Goal: Task Accomplishment & Management: Use online tool/utility

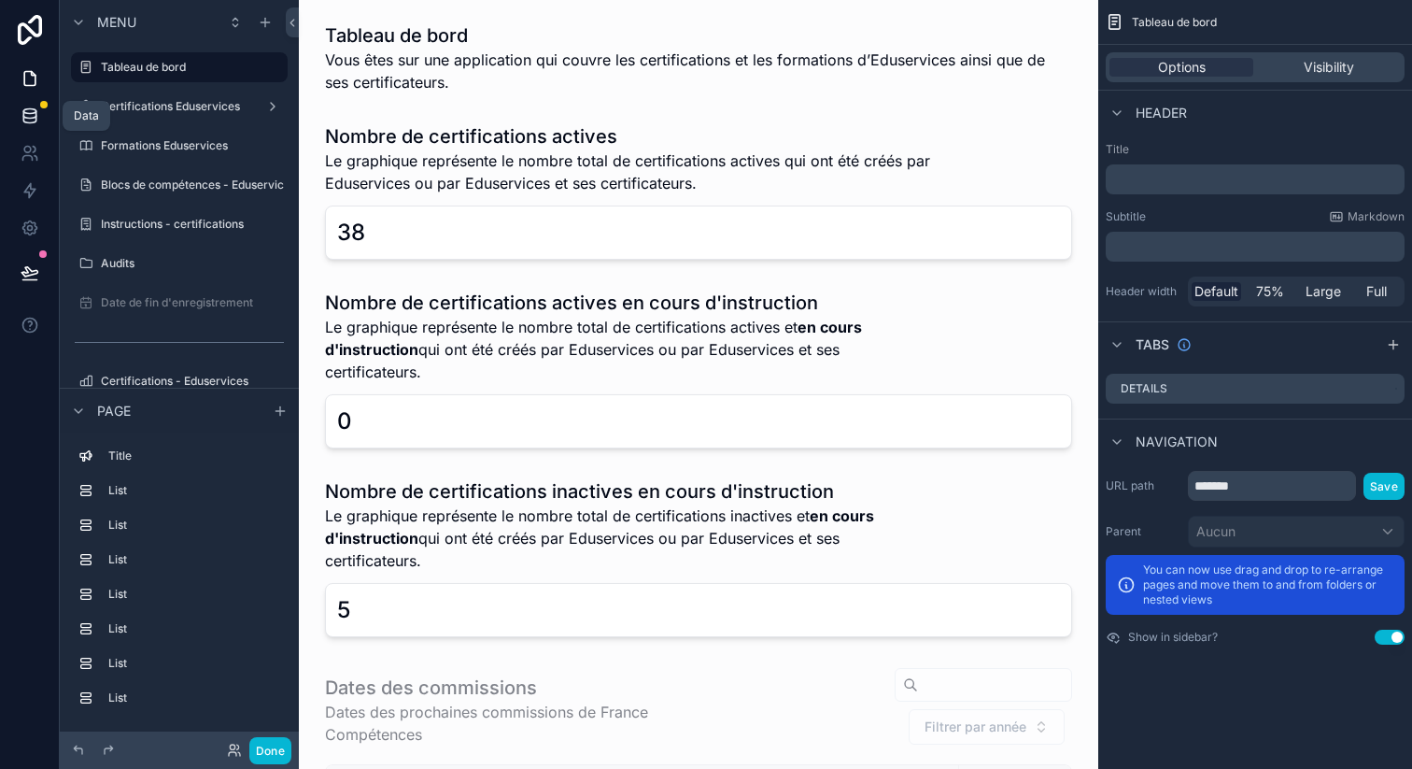
click at [35, 113] on icon at bounding box center [29, 114] width 12 height 7
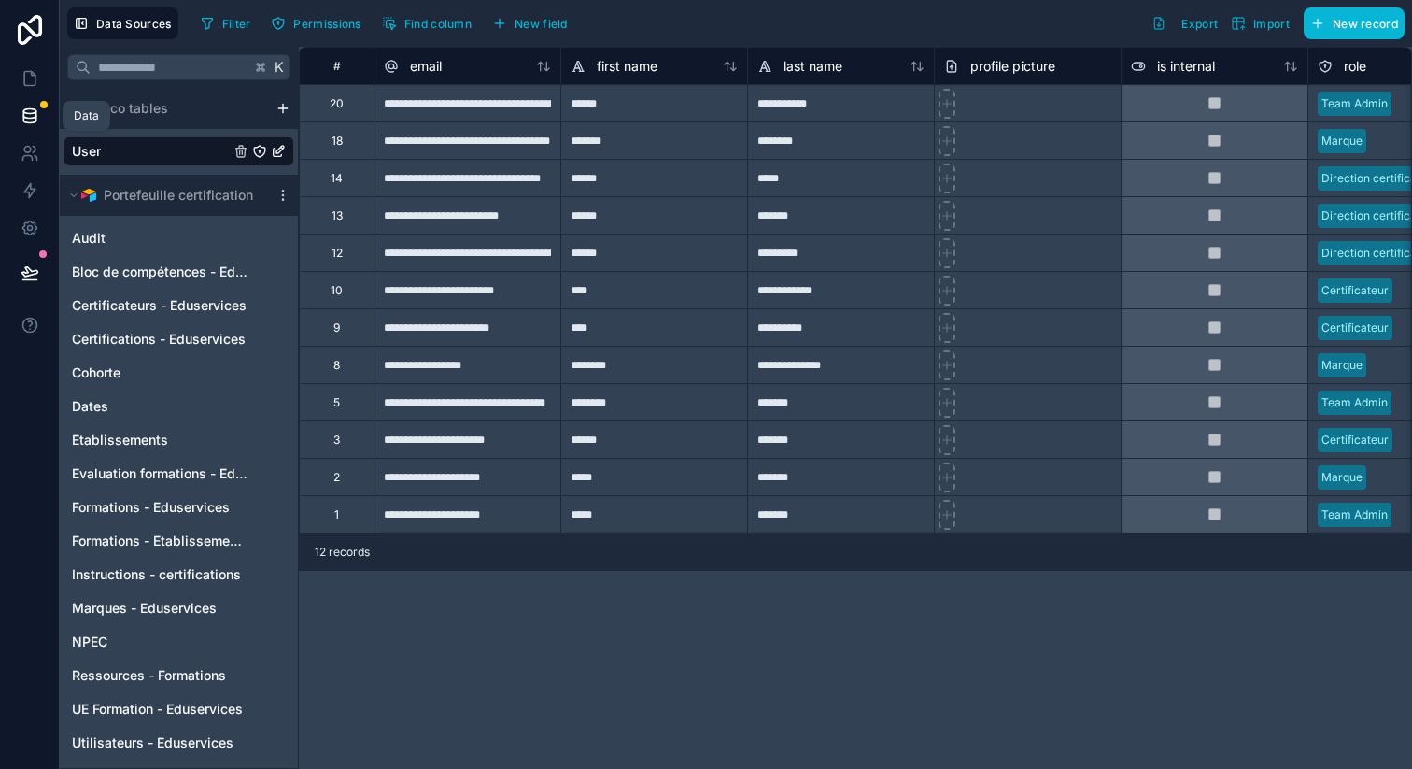
click at [30, 106] on icon at bounding box center [30, 115] width 19 height 19
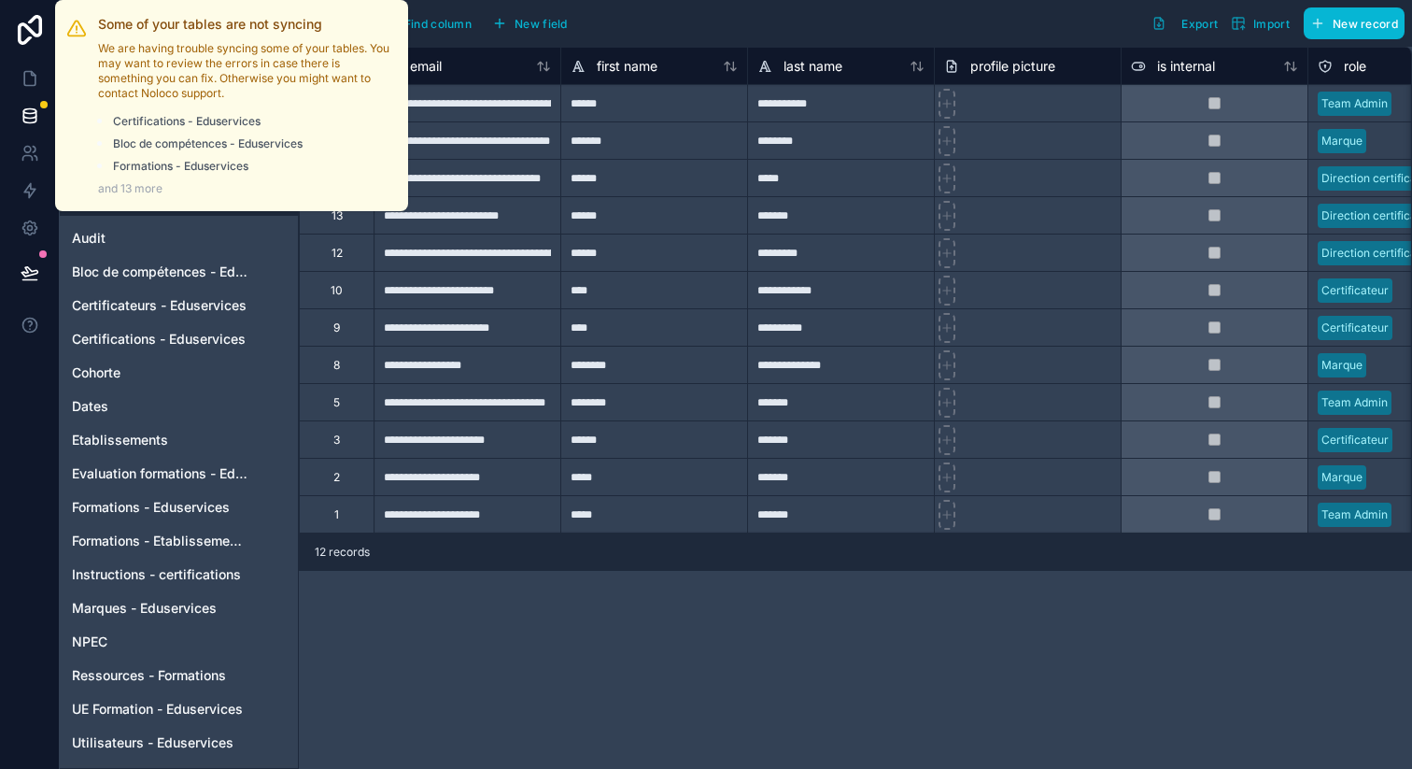
click at [42, 105] on div at bounding box center [43, 104] width 7 height 7
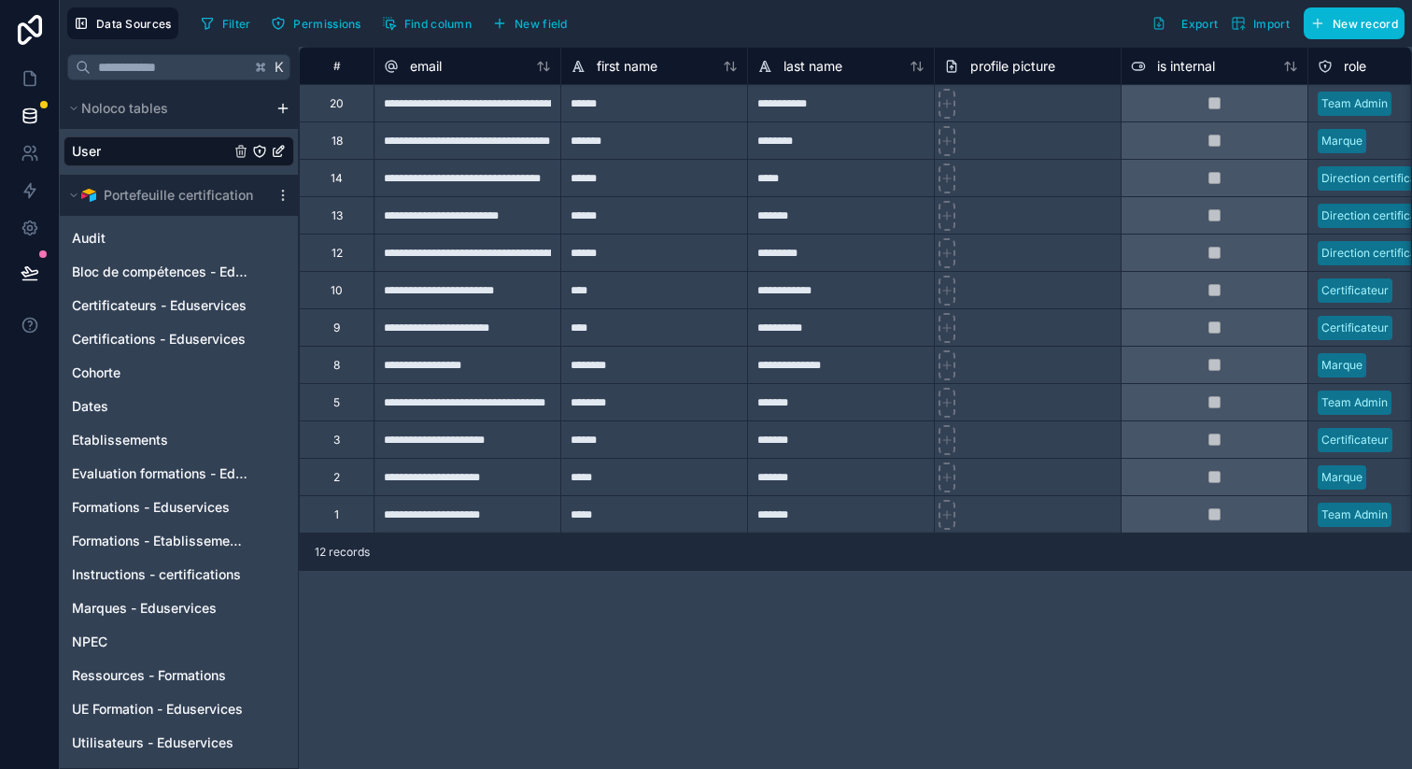
click at [271, 190] on div "Portefeuille certification" at bounding box center [179, 195] width 238 height 41
click at [279, 190] on icon "scrollable content" at bounding box center [283, 195] width 15 height 15
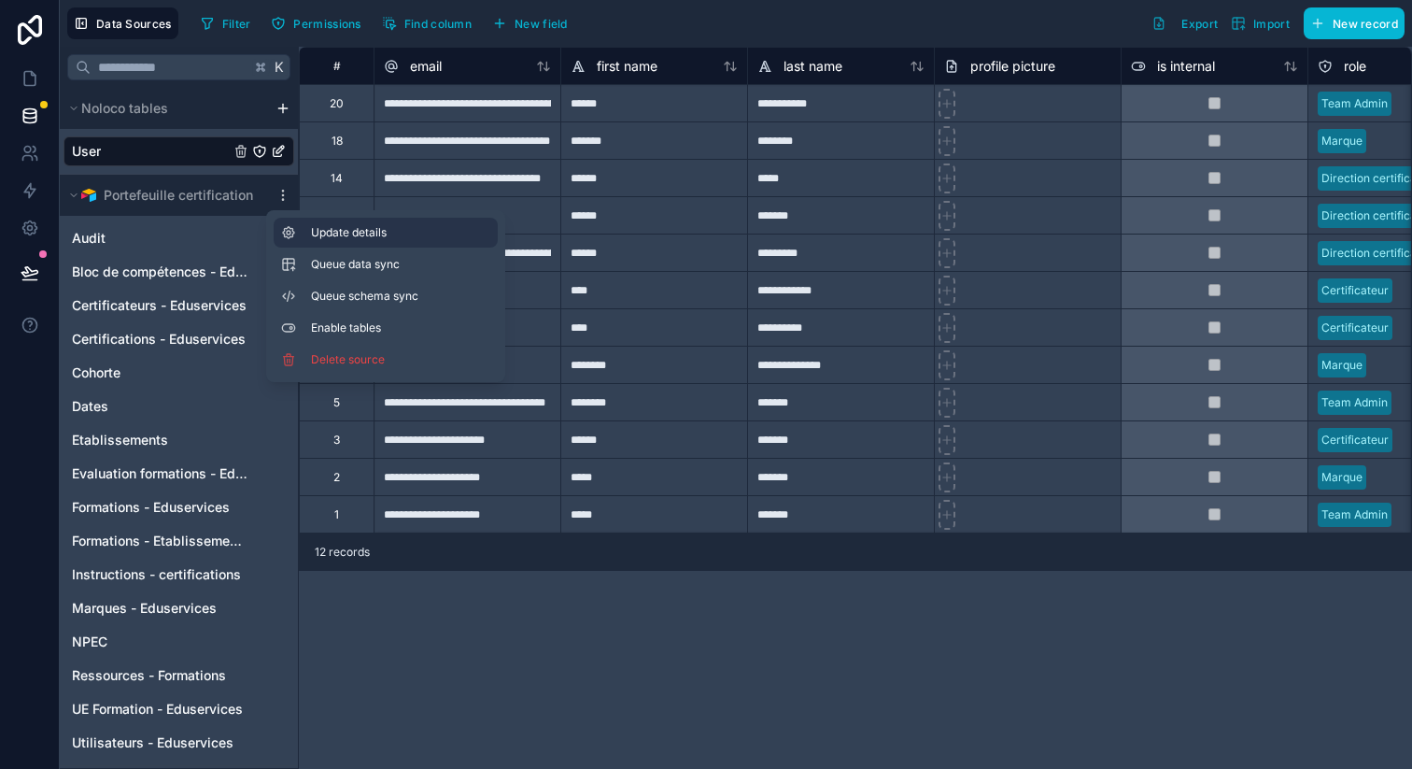
click at [286, 228] on icon at bounding box center [288, 232] width 11 height 11
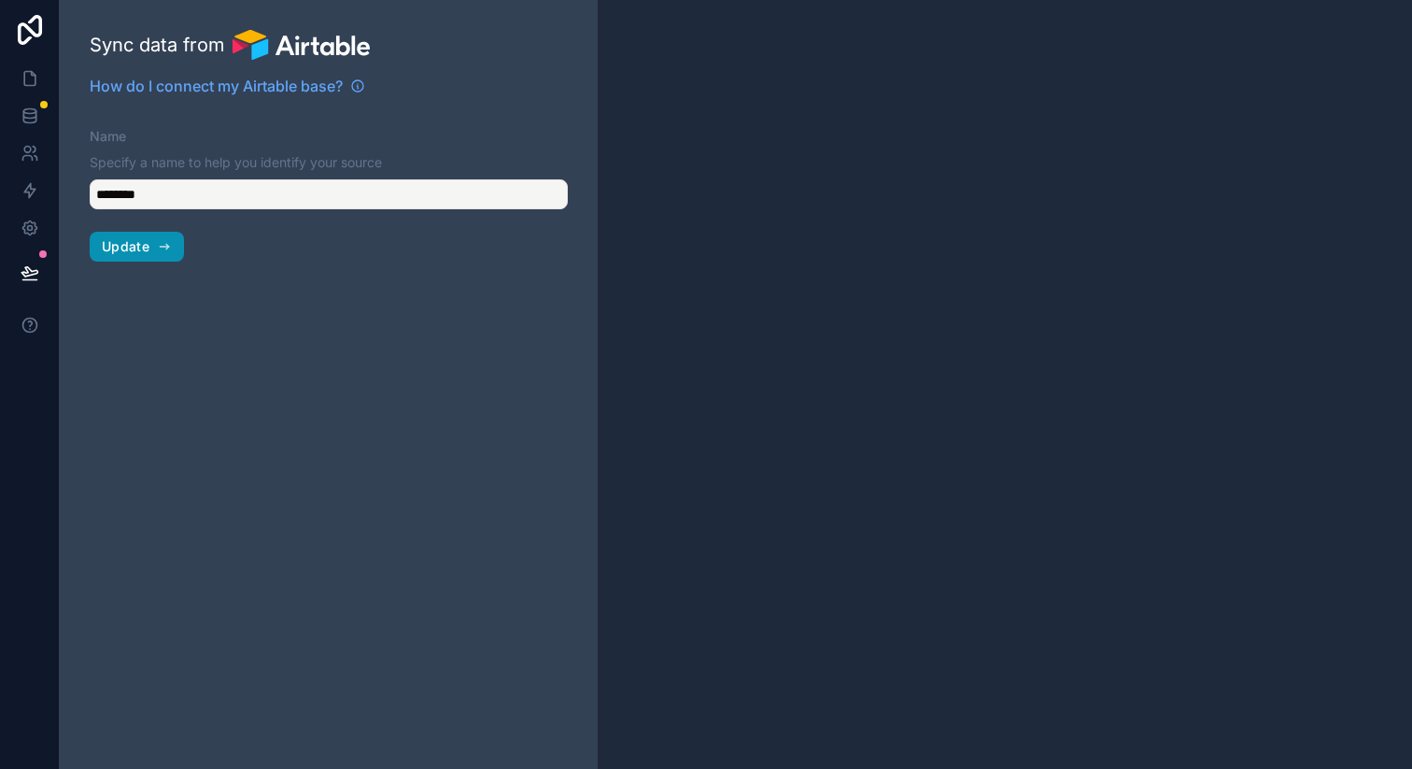
click at [169, 250] on icon "button" at bounding box center [164, 246] width 15 height 15
type input "**********"
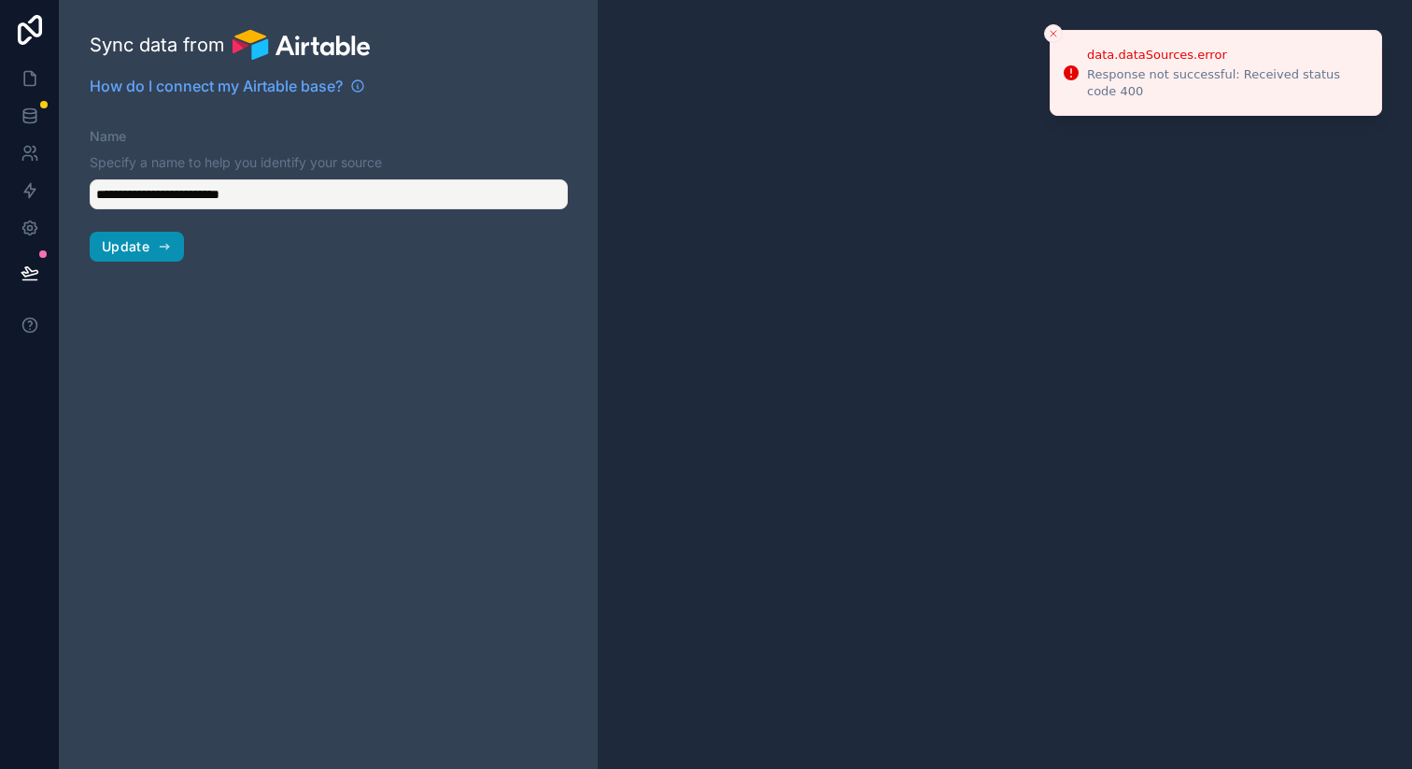
click at [166, 248] on icon "button" at bounding box center [167, 248] width 3 height 3
click at [162, 247] on icon "button" at bounding box center [164, 247] width 8 height 0
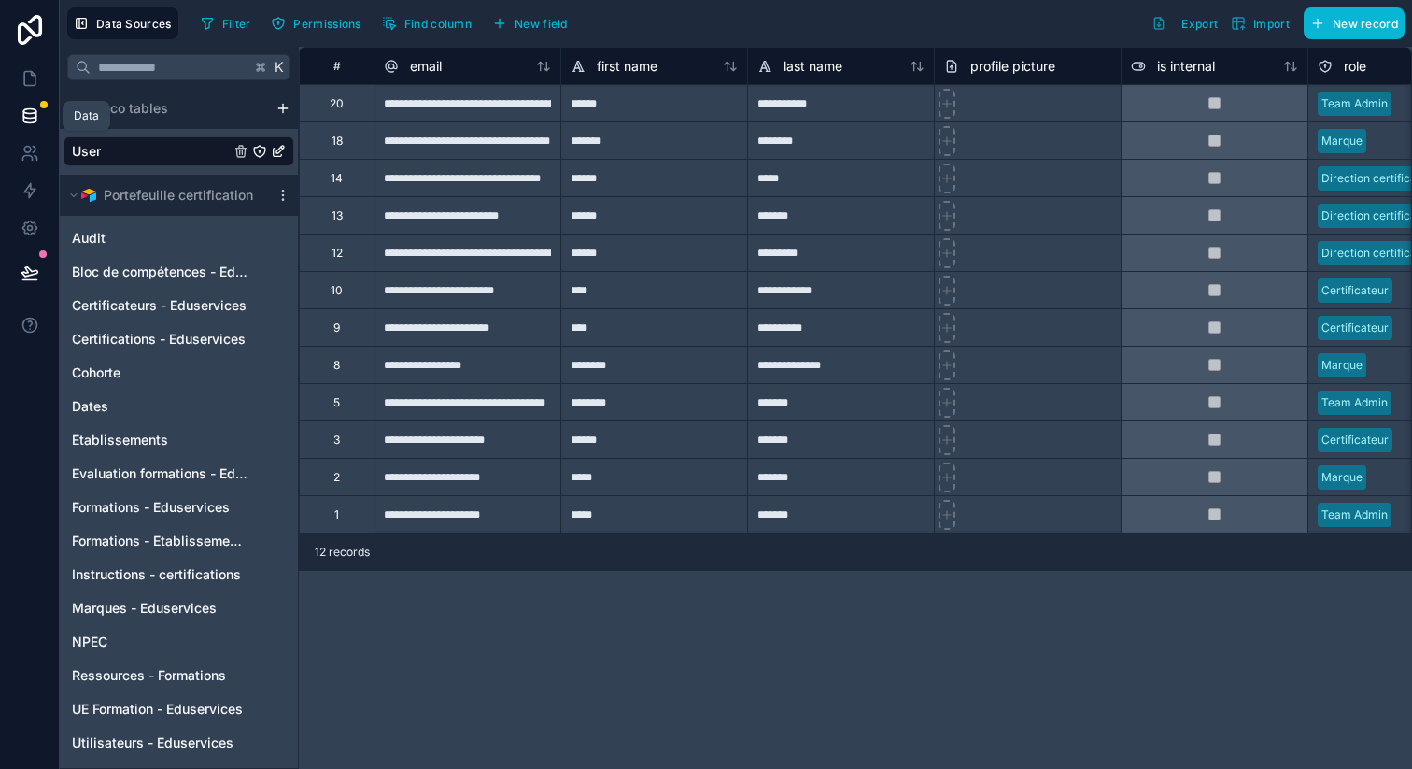
click at [42, 108] on link at bounding box center [29, 115] width 59 height 37
click at [78, 191] on icon "scrollable content" at bounding box center [73, 195] width 11 height 11
click at [46, 100] on link at bounding box center [29, 115] width 59 height 37
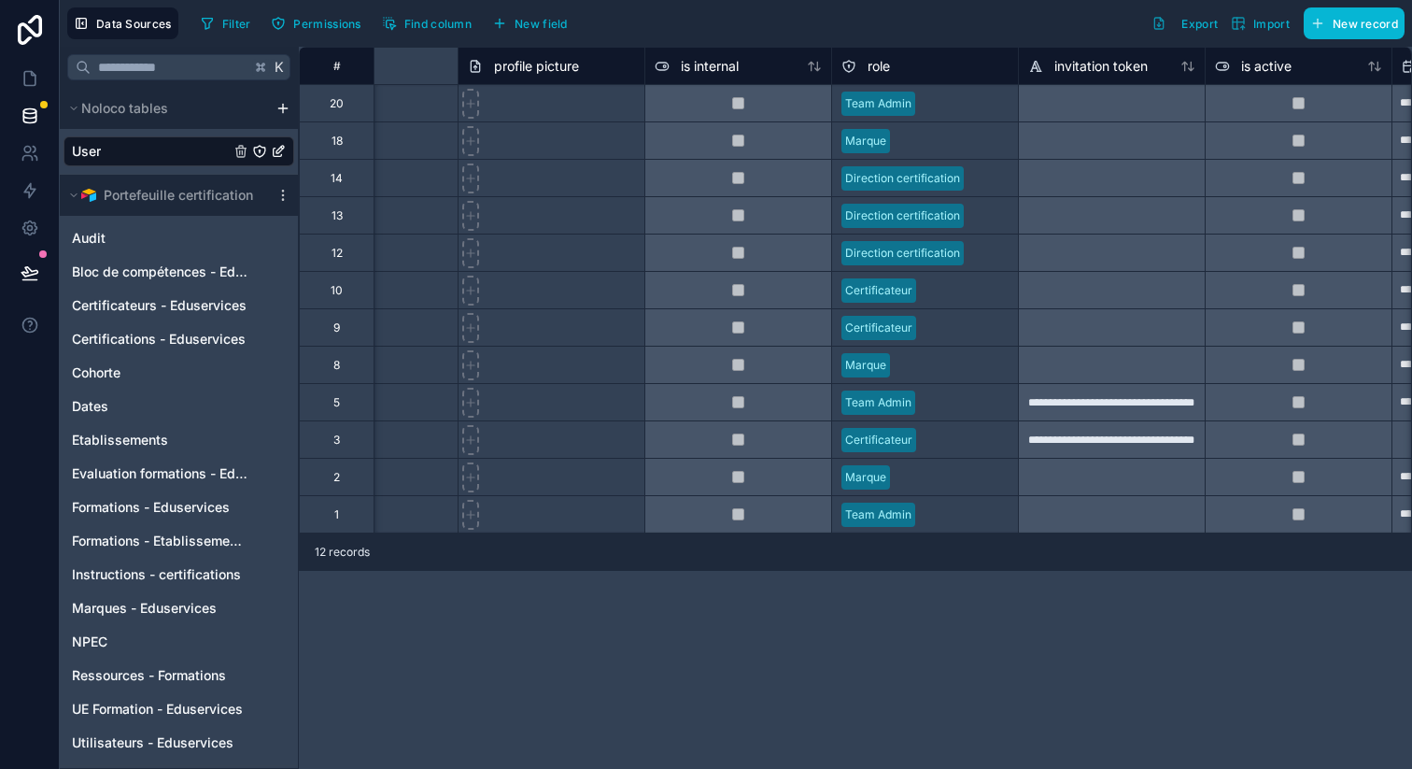
scroll to position [0, 1578]
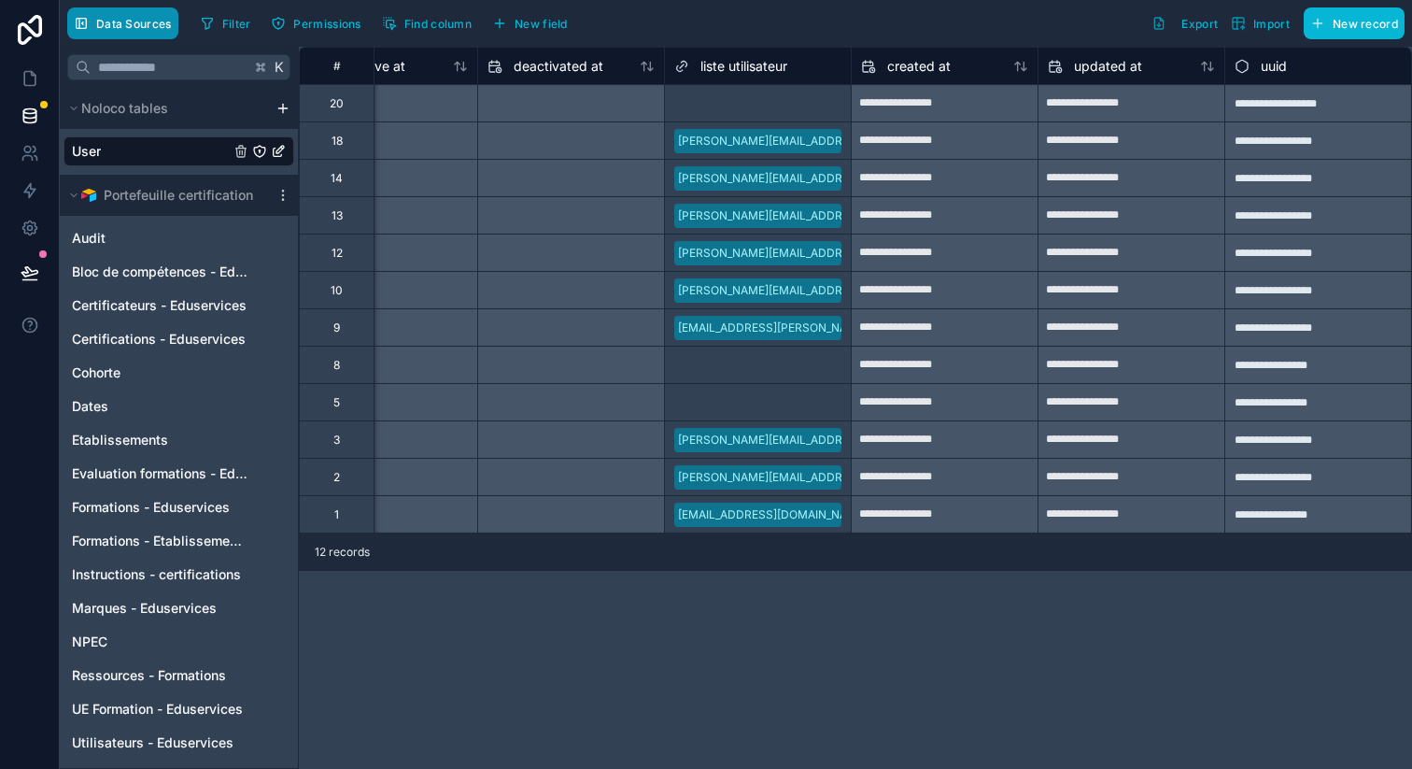
click at [138, 32] on button "Data Sources" at bounding box center [122, 23] width 111 height 32
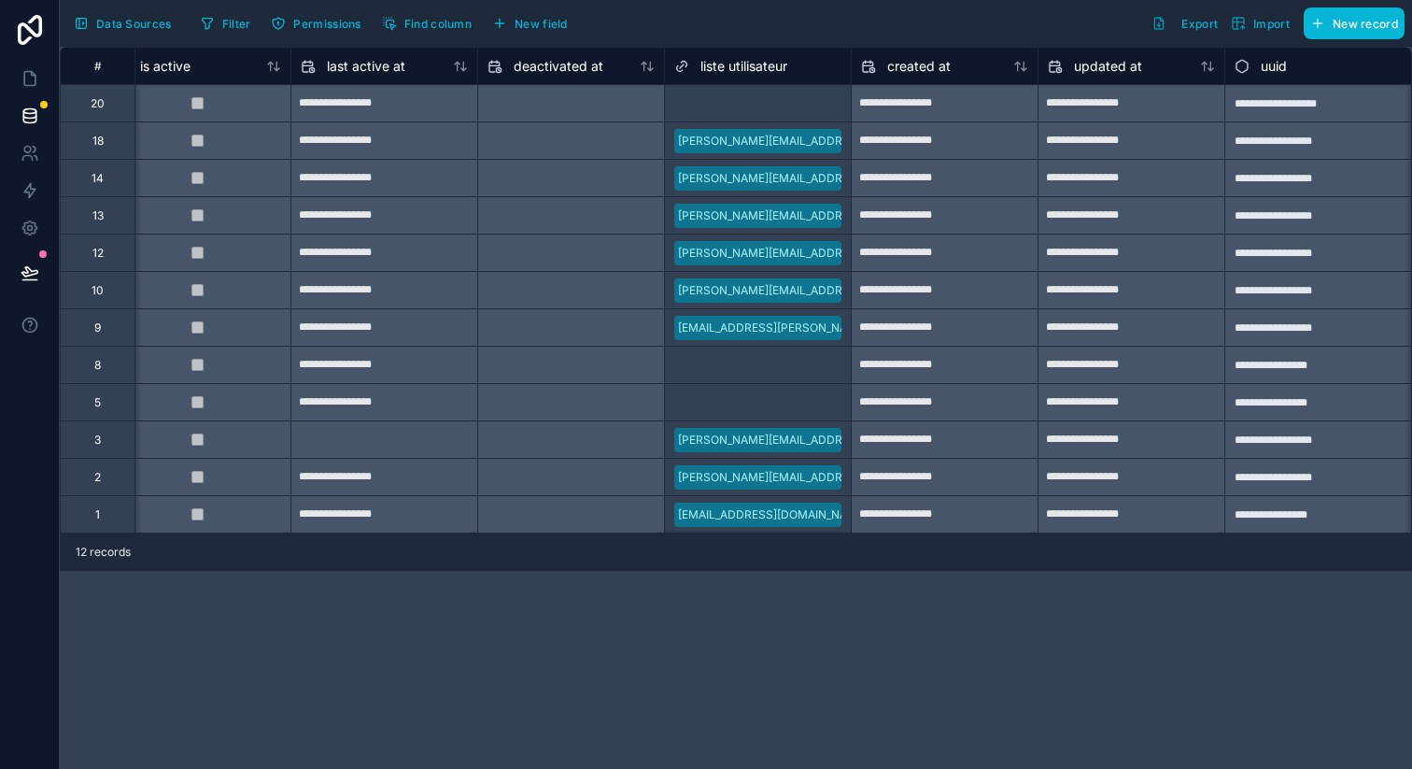
scroll to position [0, 1339]
click at [138, 32] on button "Data Sources" at bounding box center [122, 23] width 111 height 32
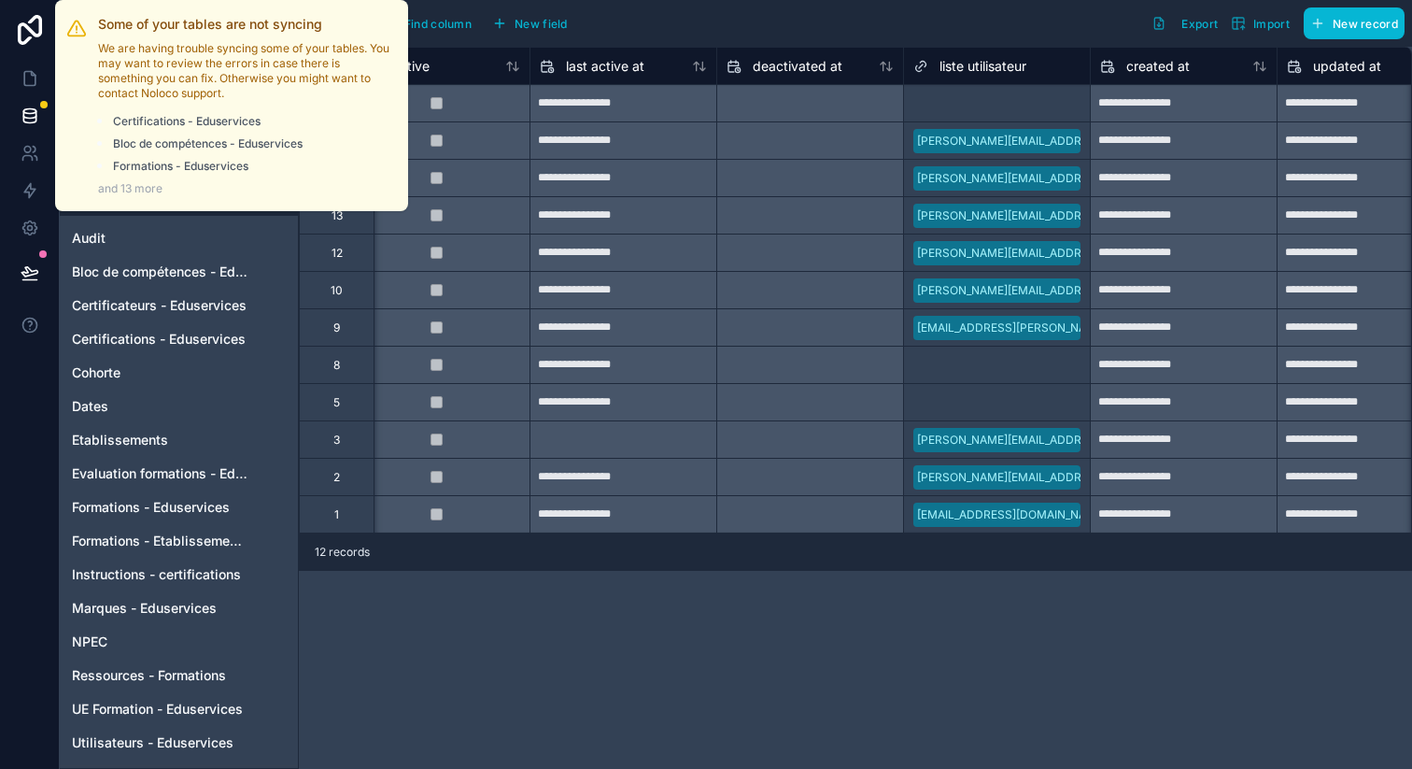
click at [43, 106] on div at bounding box center [43, 104] width 7 height 7
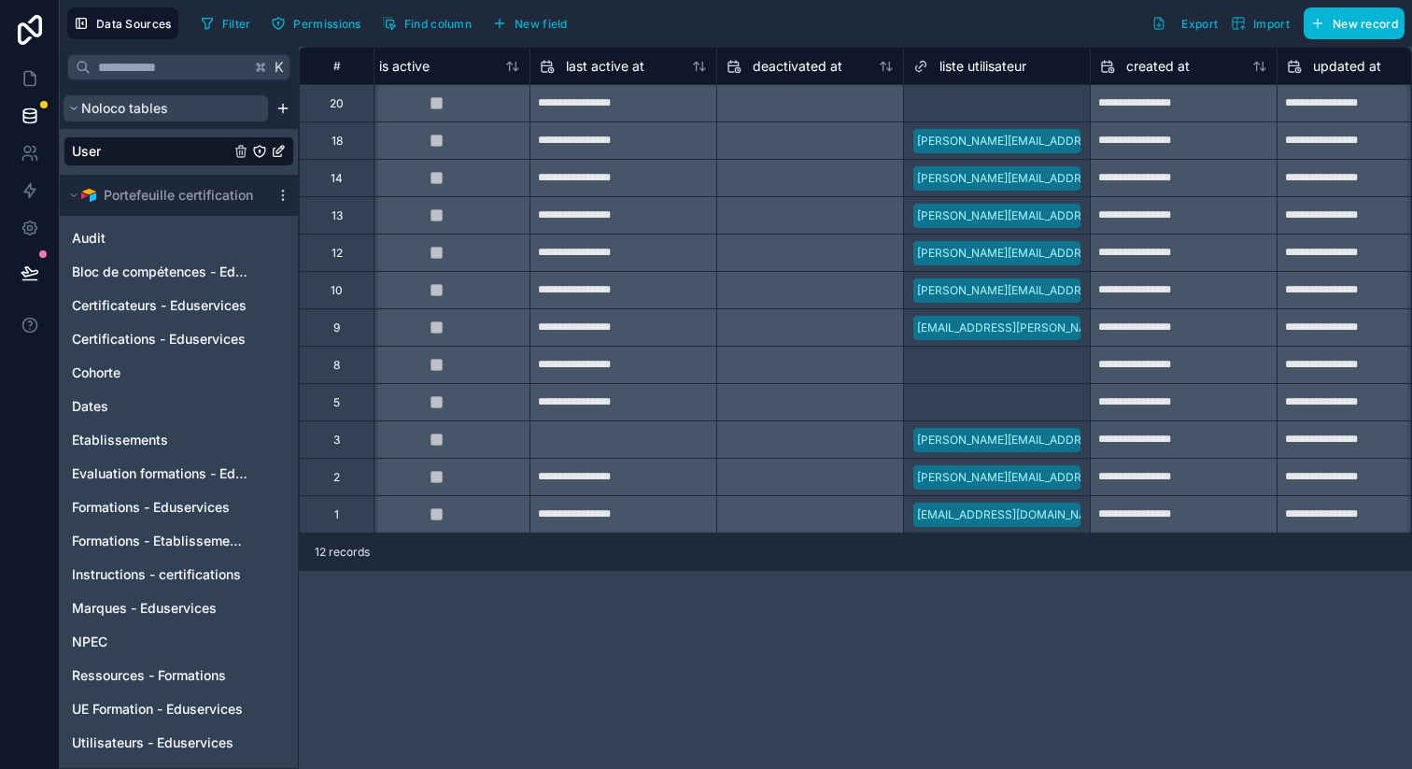
click at [117, 107] on span "Noloco tables" at bounding box center [124, 108] width 87 height 19
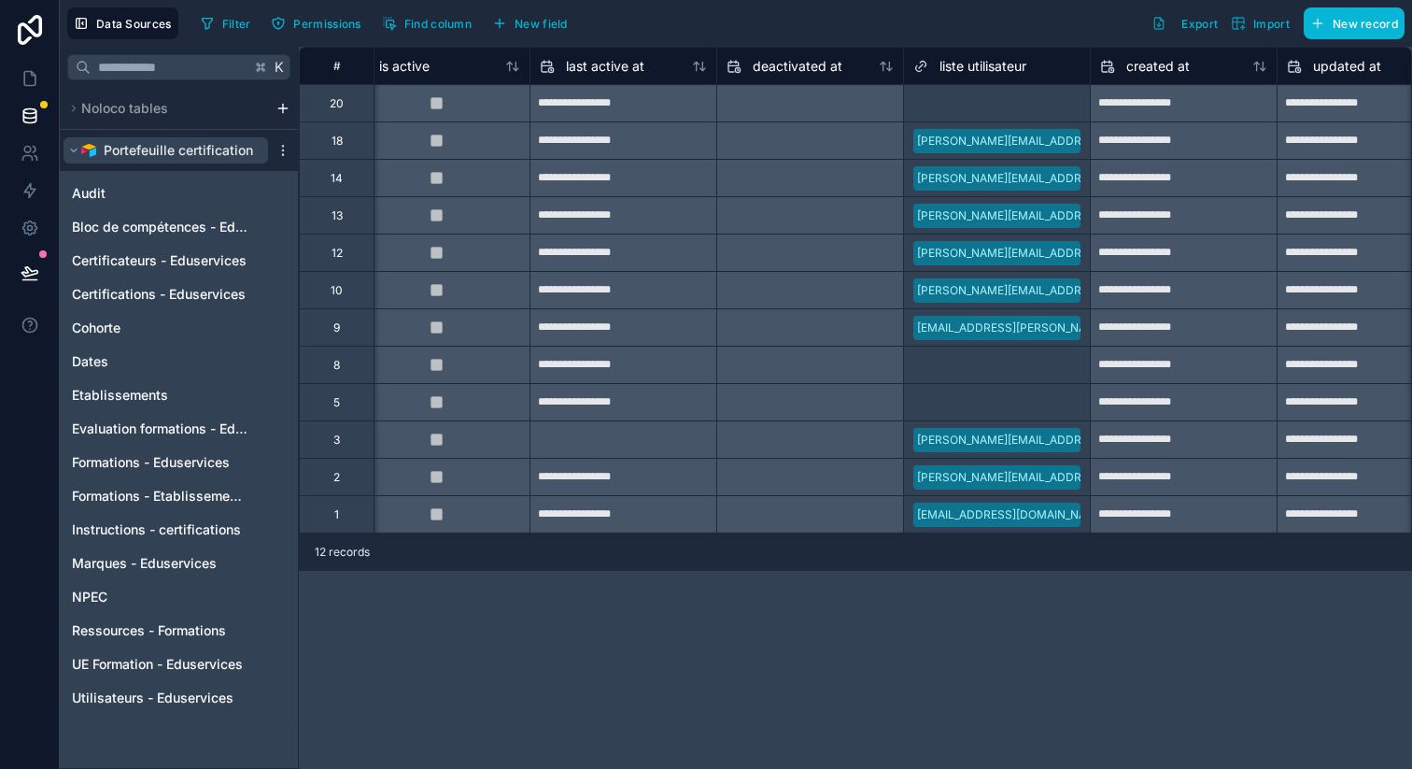
click at [89, 148] on img "scrollable content" at bounding box center [88, 150] width 15 height 15
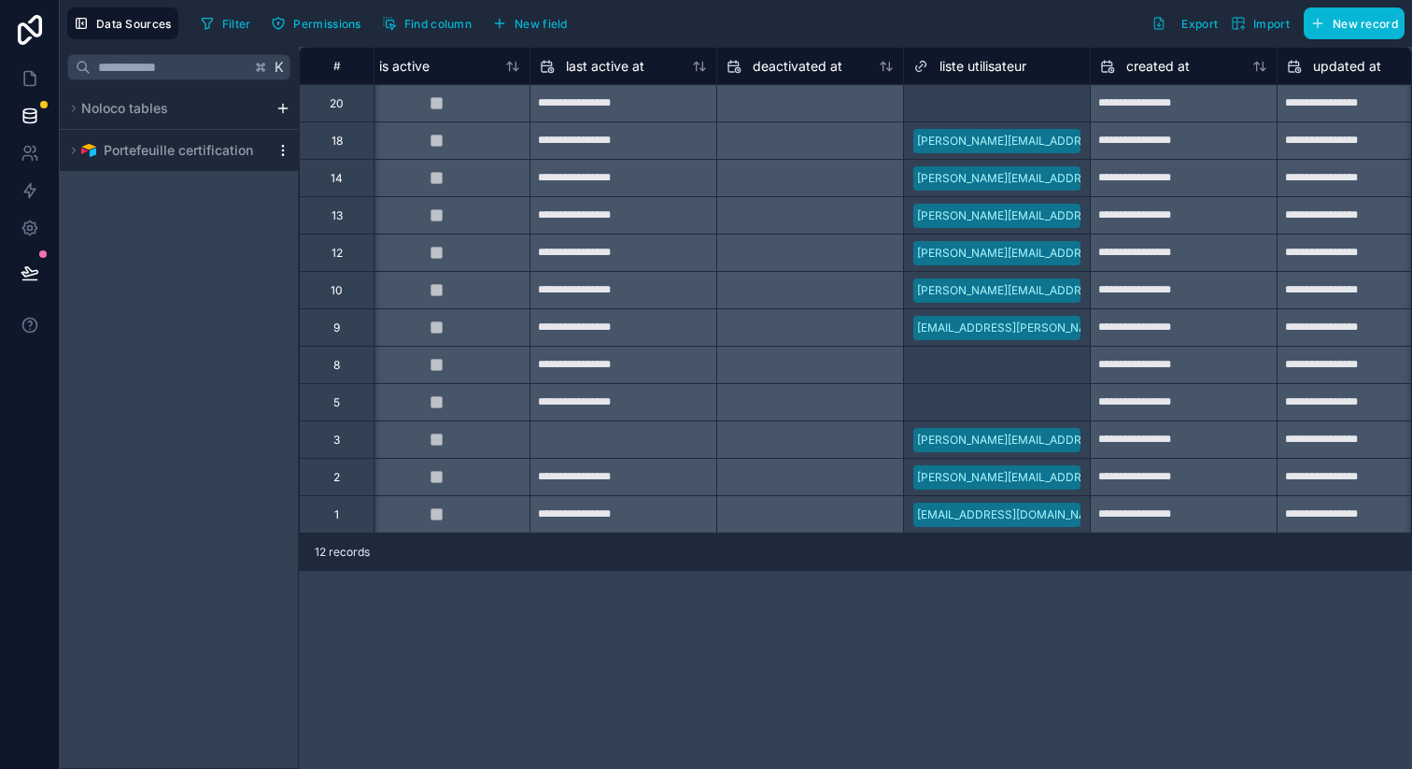
click at [276, 152] on icon "scrollable content" at bounding box center [283, 150] width 15 height 15
drag, startPoint x: 181, startPoint y: 155, endPoint x: 124, endPoint y: 154, distance: 57.0
click at [181, 155] on span "Portefeuille certification" at bounding box center [178, 150] width 149 height 19
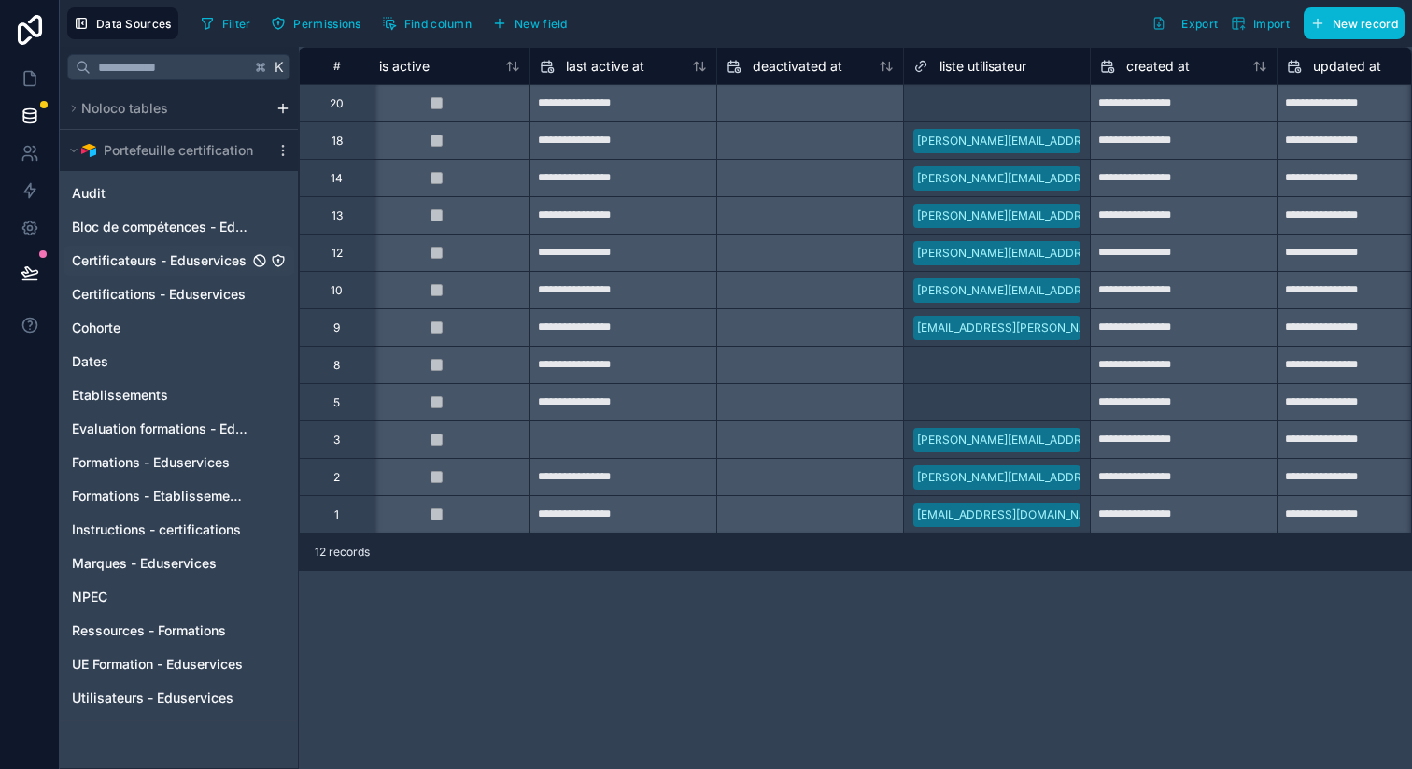
click at [156, 265] on span "Certificateurs - Eduservices" at bounding box center [159, 260] width 175 height 19
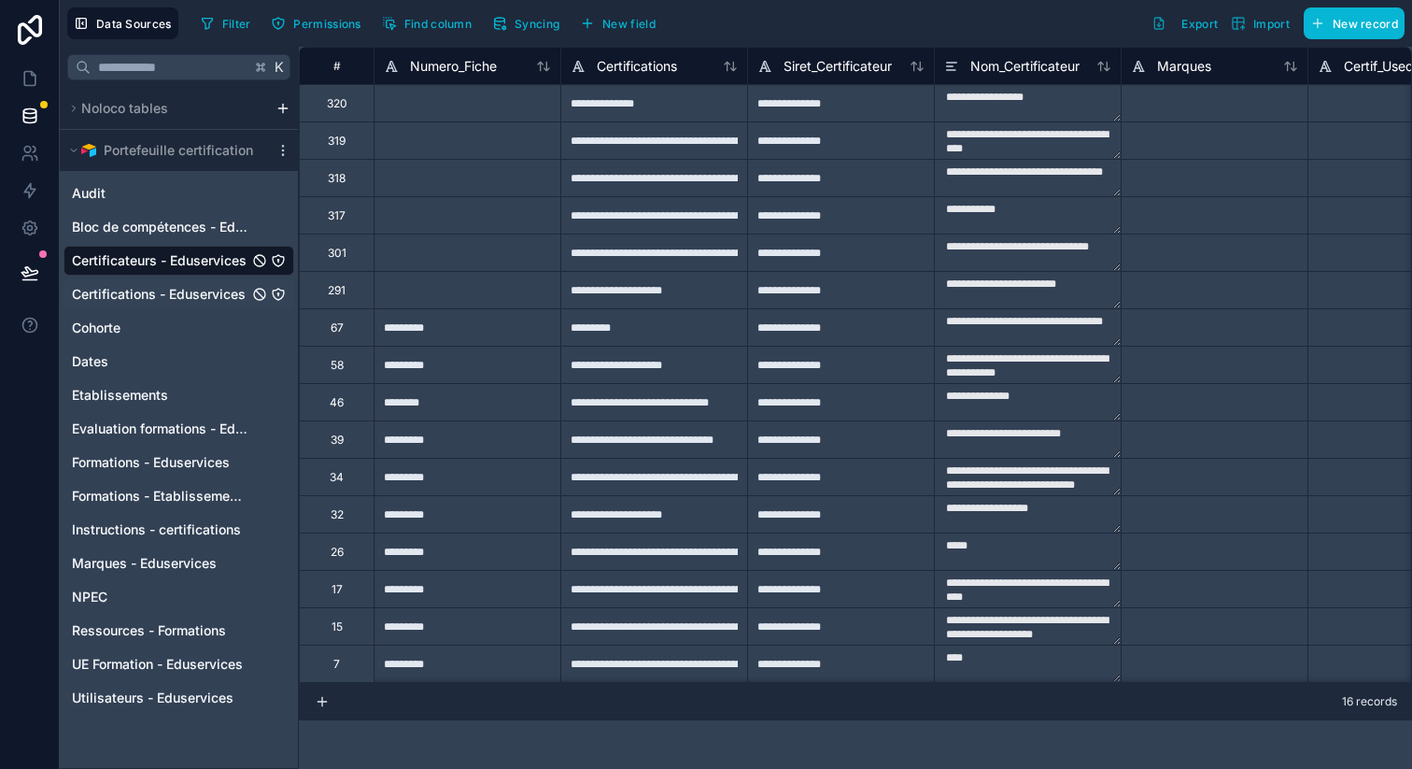
click at [147, 295] on span "Certifications - Eduservices" at bounding box center [159, 294] width 174 height 19
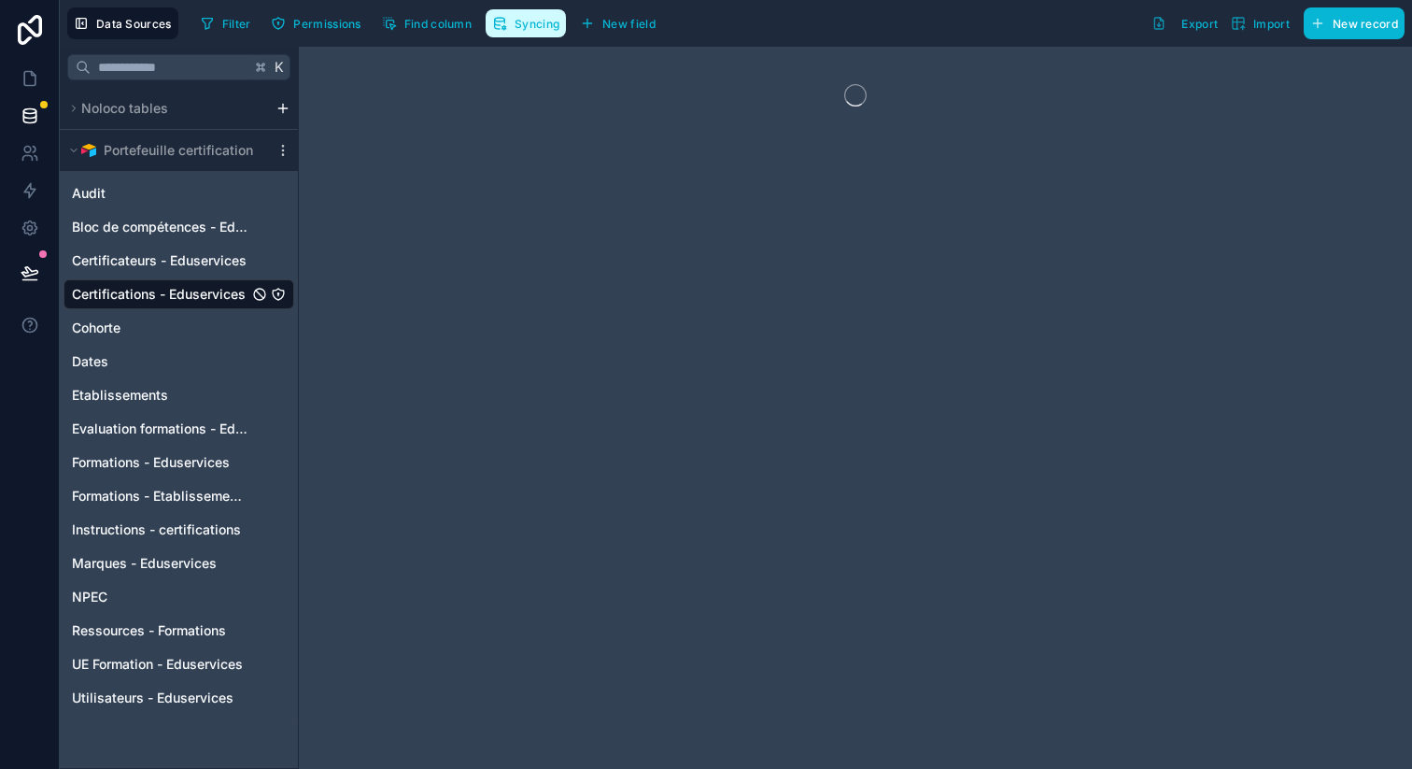
click at [545, 21] on span "Syncing" at bounding box center [537, 24] width 45 height 14
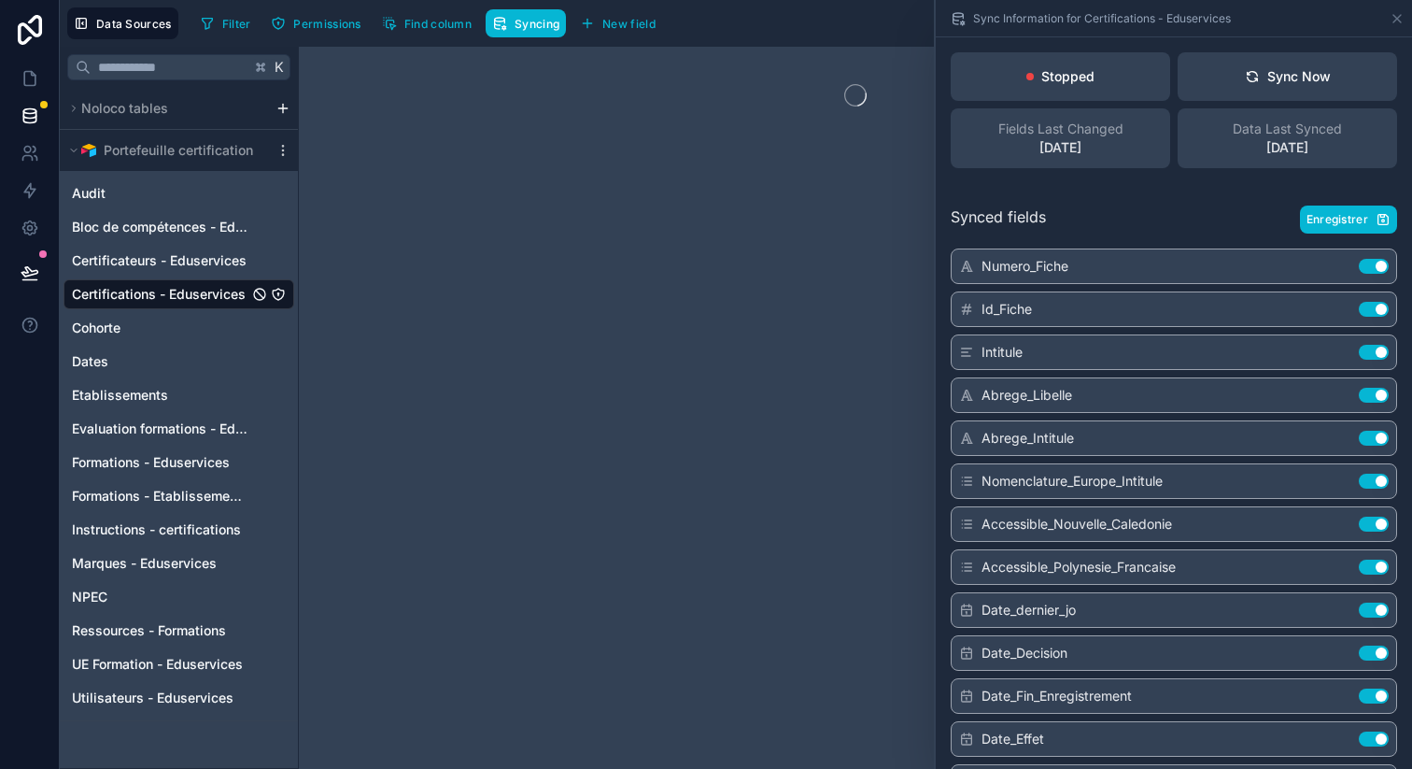
click at [1065, 99] on div "Stopped" at bounding box center [1061, 76] width 220 height 49
click at [1286, 84] on div "Sync Now" at bounding box center [1288, 76] width 86 height 19
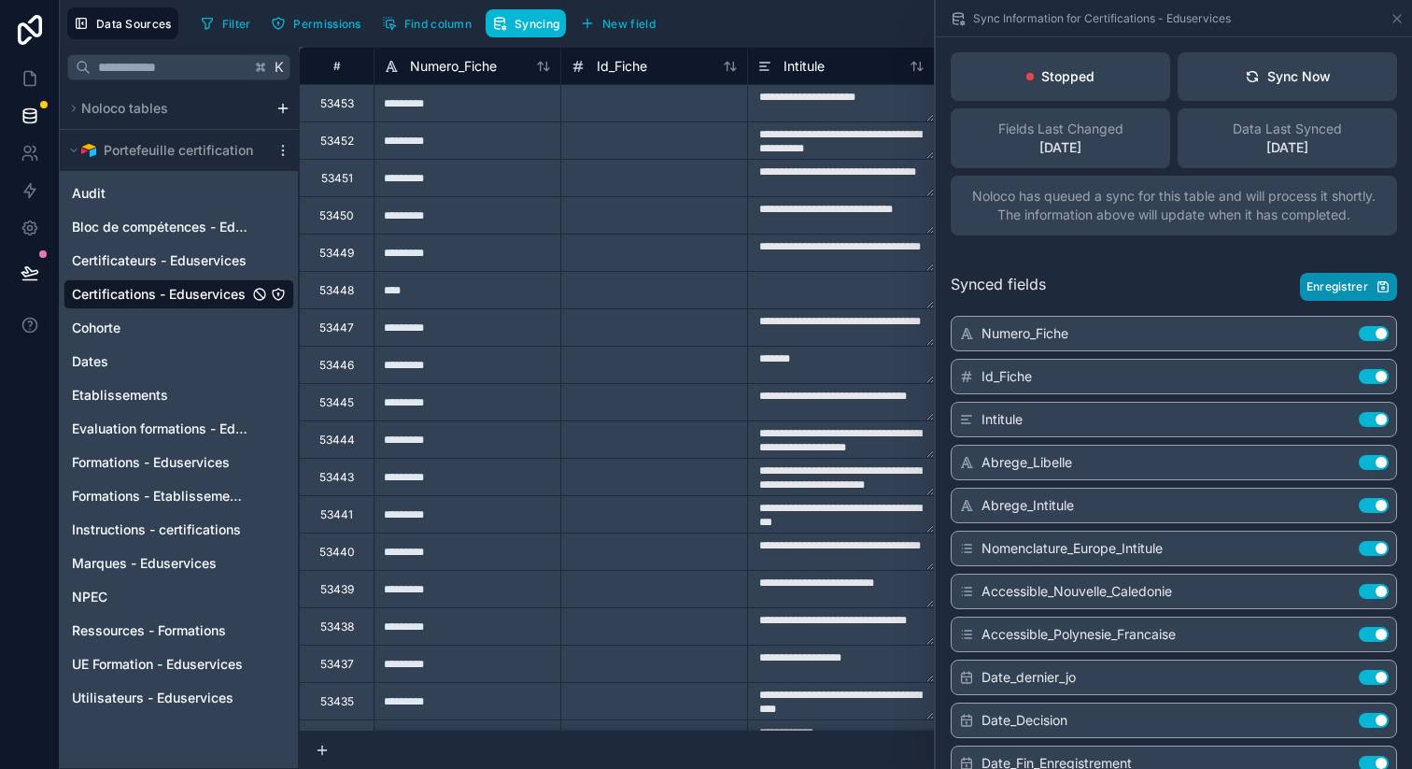
click at [1347, 289] on span "Enregistrer" at bounding box center [1338, 286] width 62 height 15
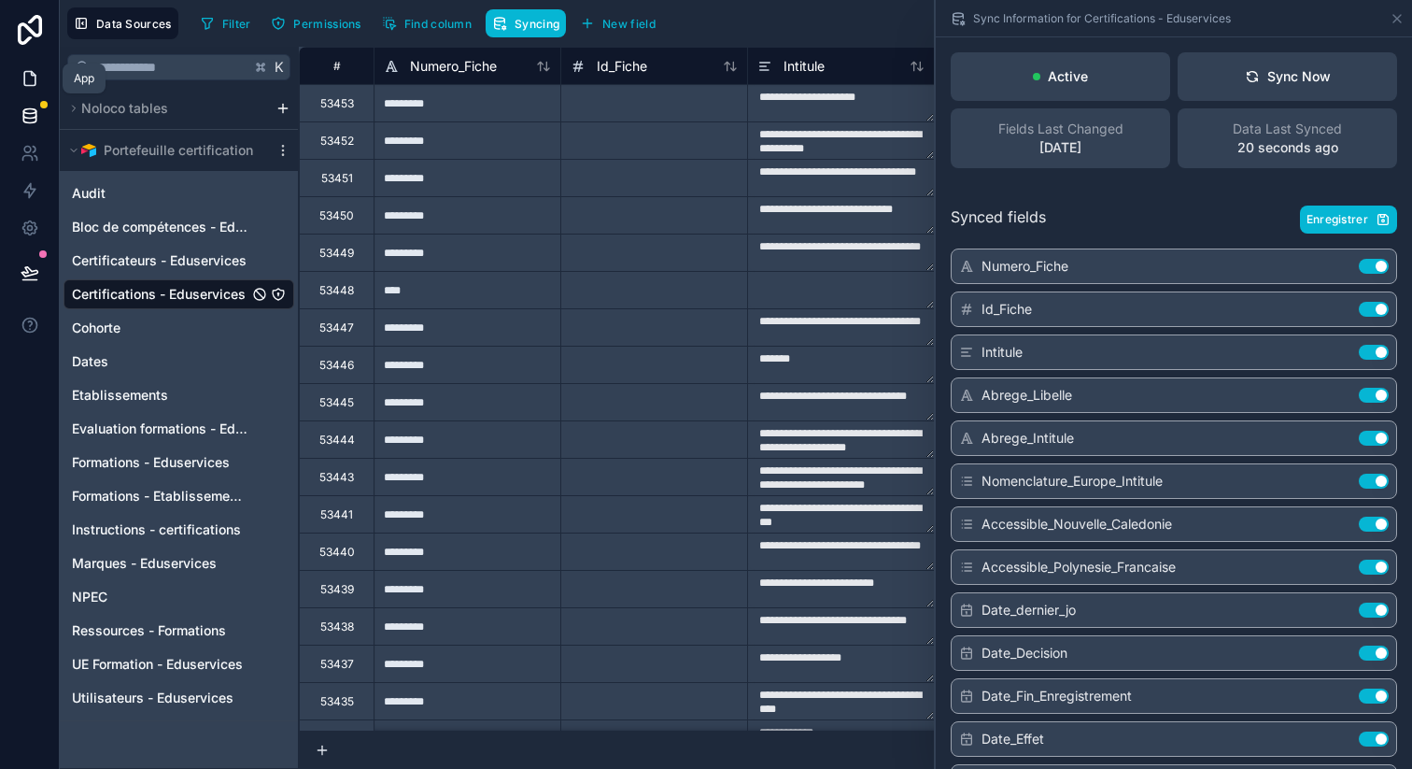
click at [40, 80] on link at bounding box center [29, 78] width 59 height 37
